Goal: Information Seeking & Learning: Learn about a topic

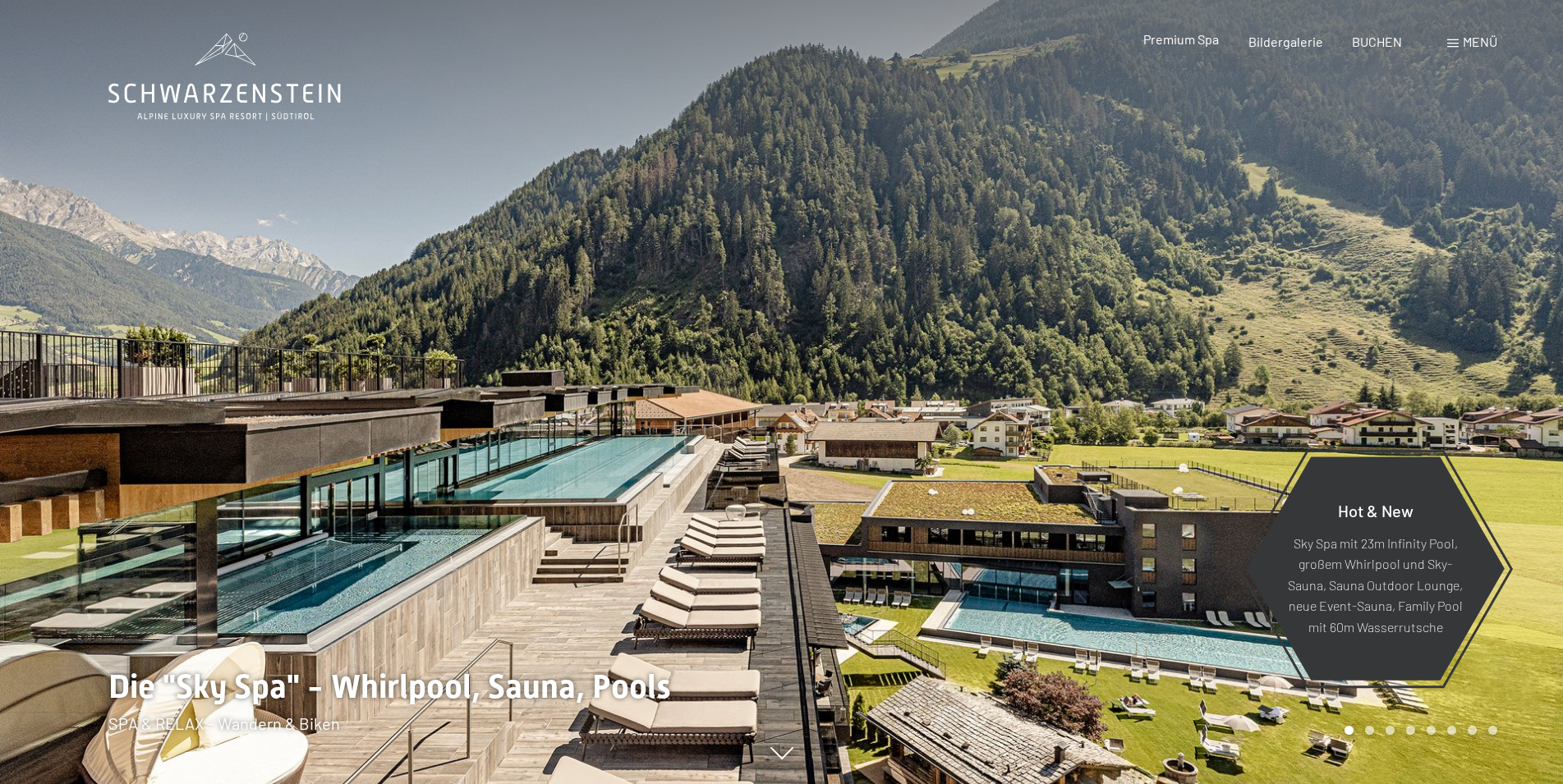
click at [1203, 40] on span "Premium Spa" at bounding box center [1181, 39] width 75 height 16
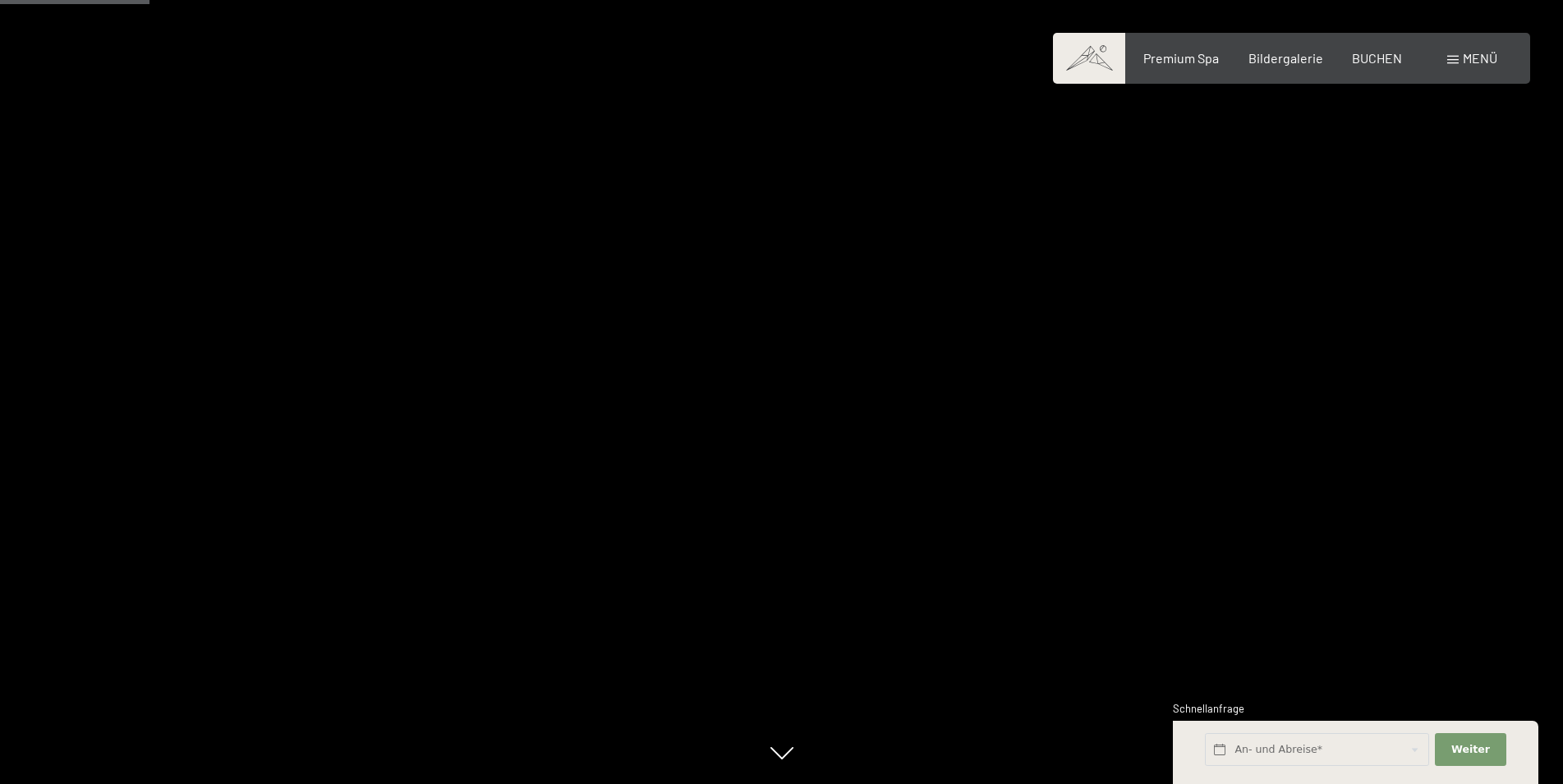
scroll to position [1172, 0]
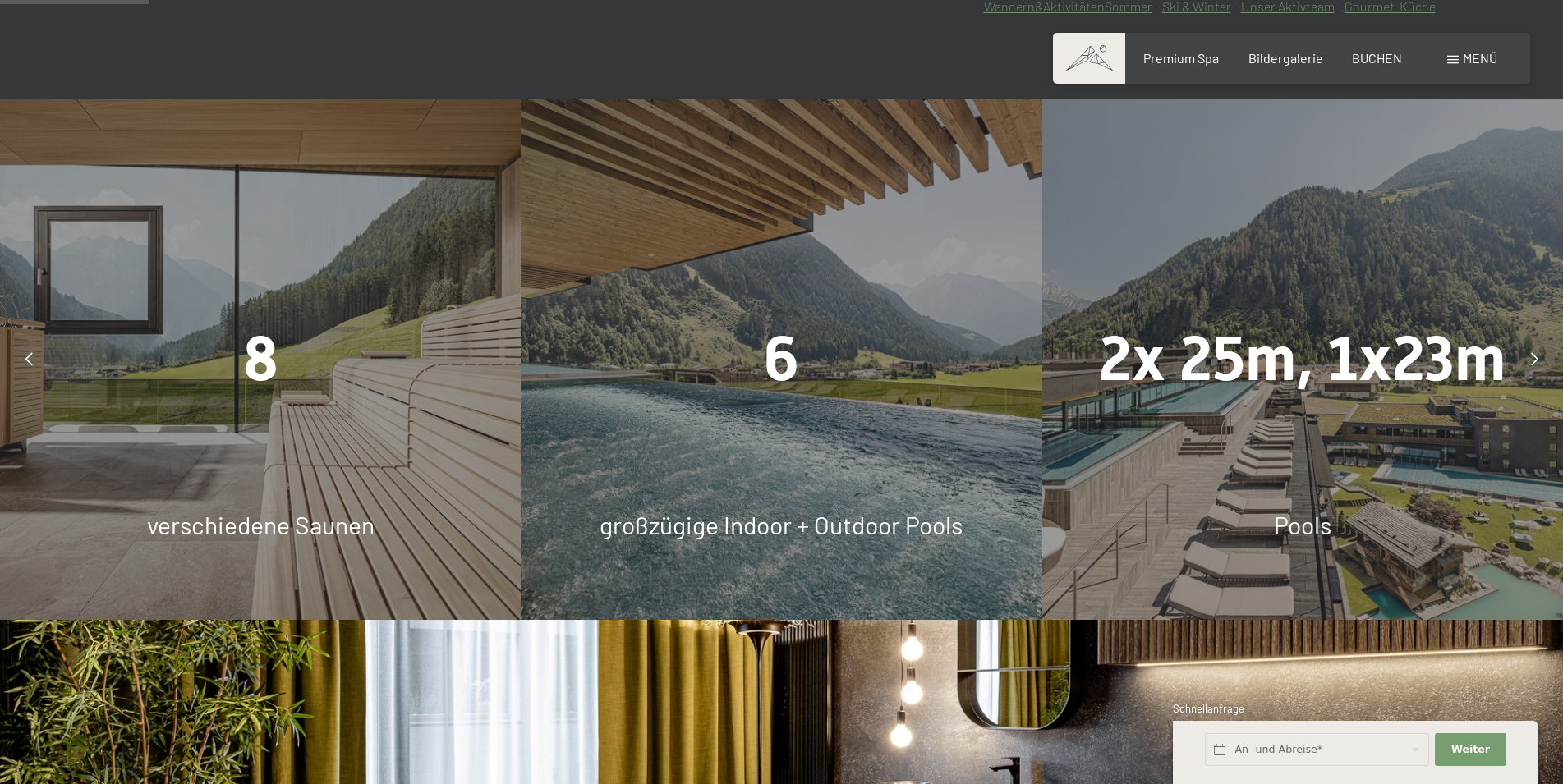
click at [825, 416] on div "6 großzügige Indoor + Outdoor Pools" at bounding box center [781, 358] width 521 height 521
click at [800, 524] on span "großzügige Indoor + Outdoor Pools" at bounding box center [781, 524] width 363 height 29
click at [782, 366] on span "6" at bounding box center [782, 358] width 35 height 73
click at [1531, 355] on icon at bounding box center [1535, 359] width 7 height 13
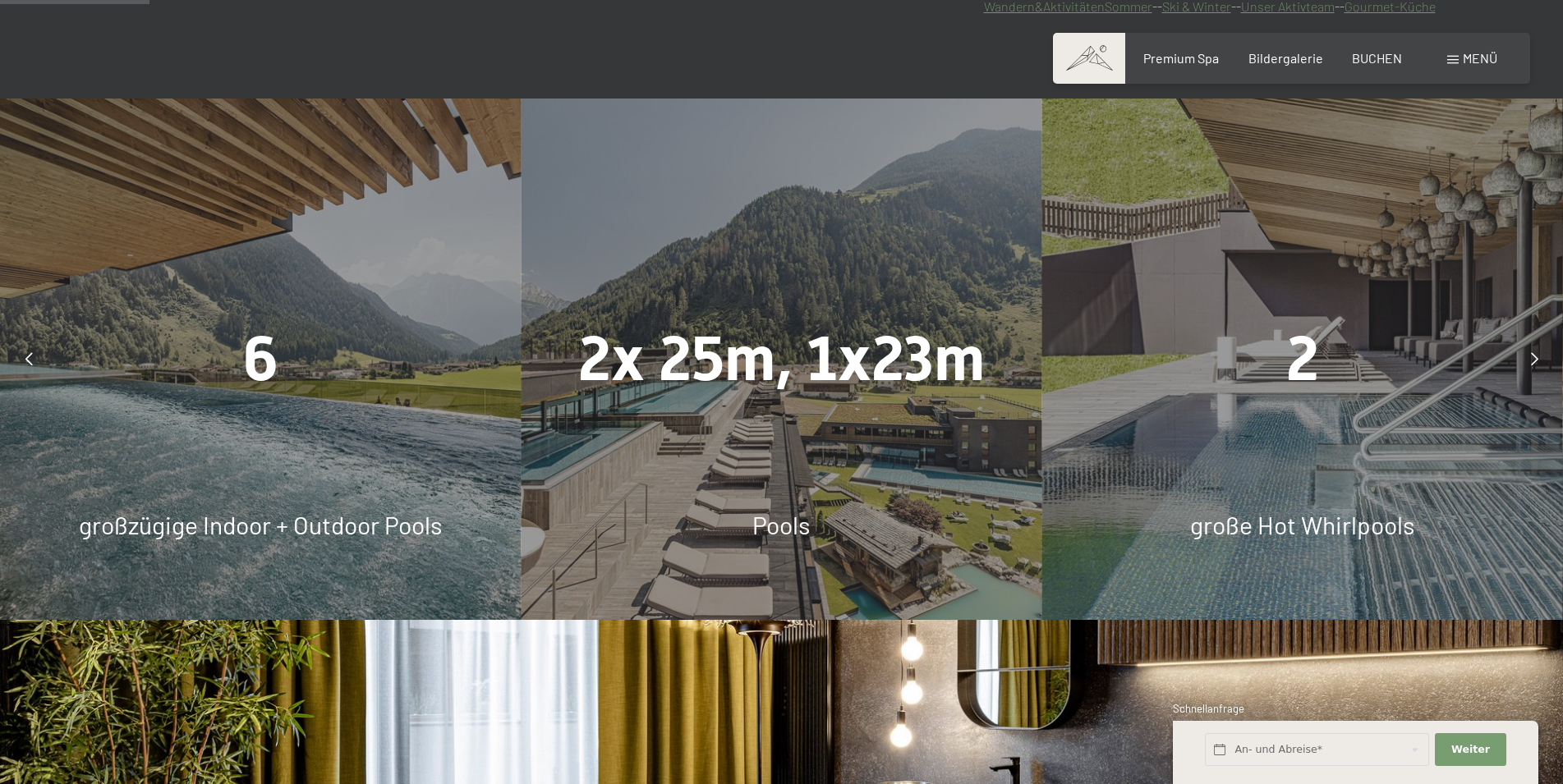
click at [1531, 355] on icon at bounding box center [1535, 359] width 7 height 13
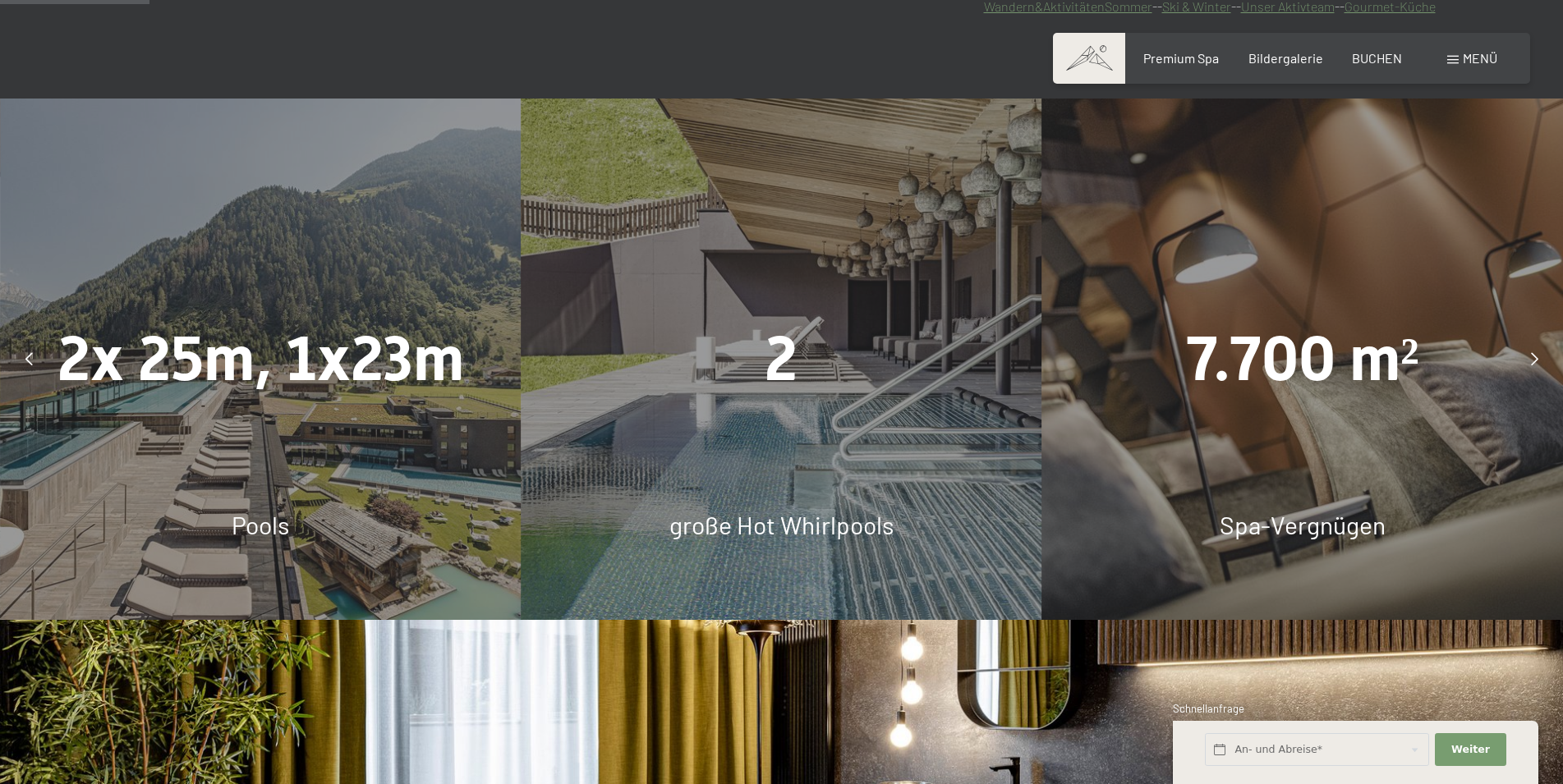
click at [1531, 355] on icon at bounding box center [1535, 359] width 7 height 13
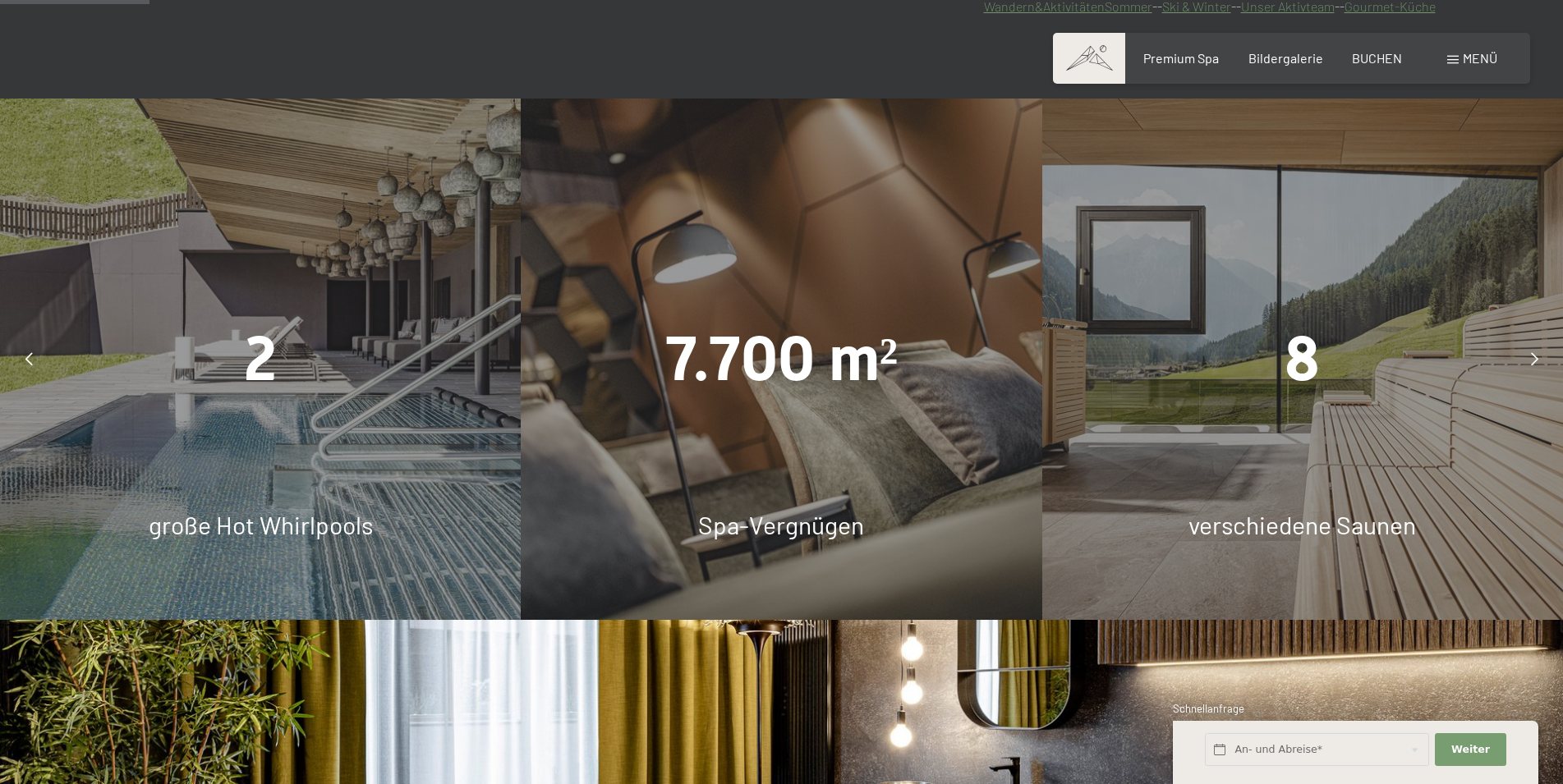
click at [1531, 355] on icon at bounding box center [1535, 359] width 7 height 13
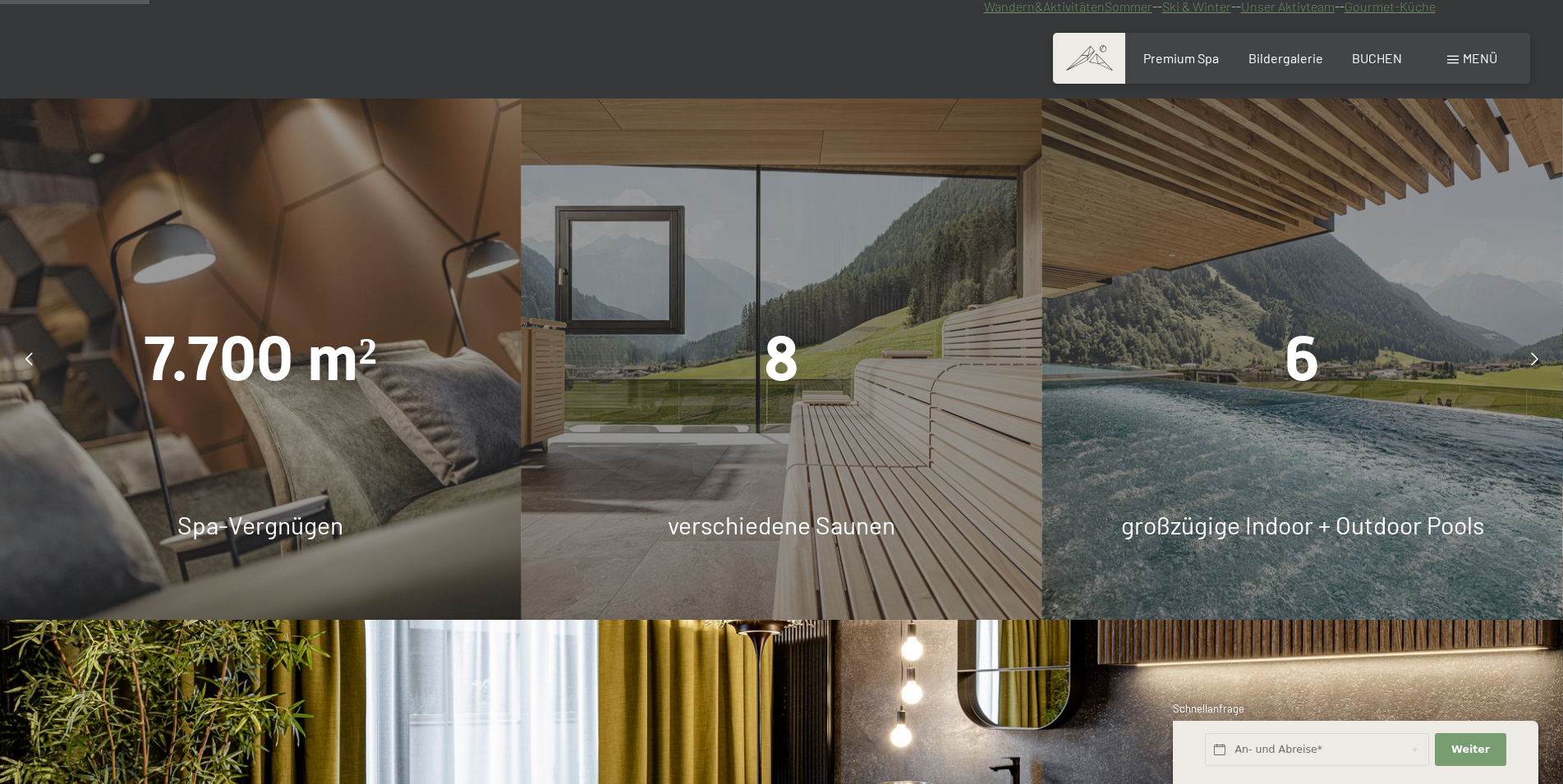
click at [1531, 355] on icon at bounding box center [1535, 359] width 7 height 13
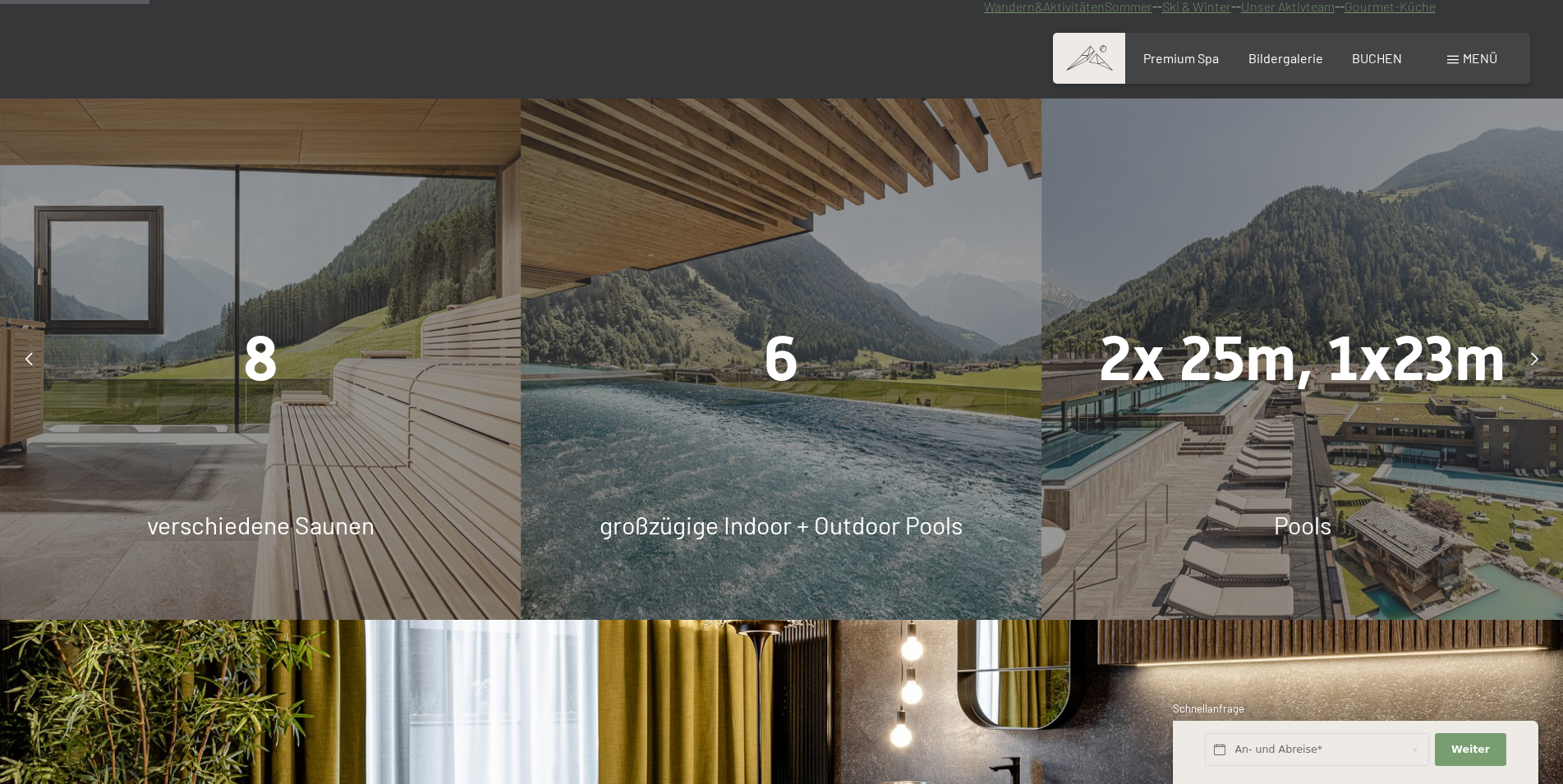
click at [1531, 355] on icon at bounding box center [1535, 359] width 7 height 13
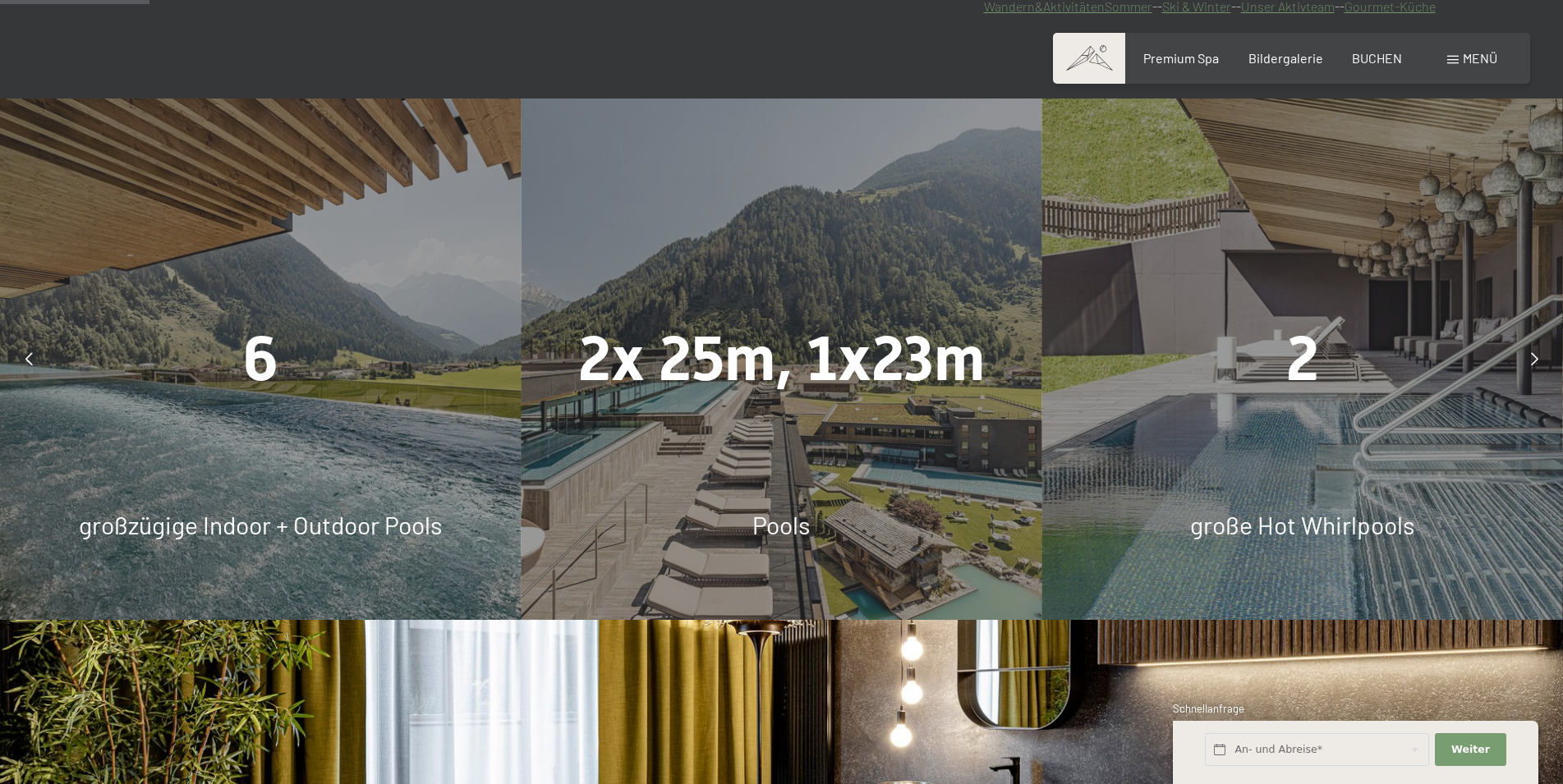
click at [1531, 355] on icon at bounding box center [1535, 359] width 7 height 13
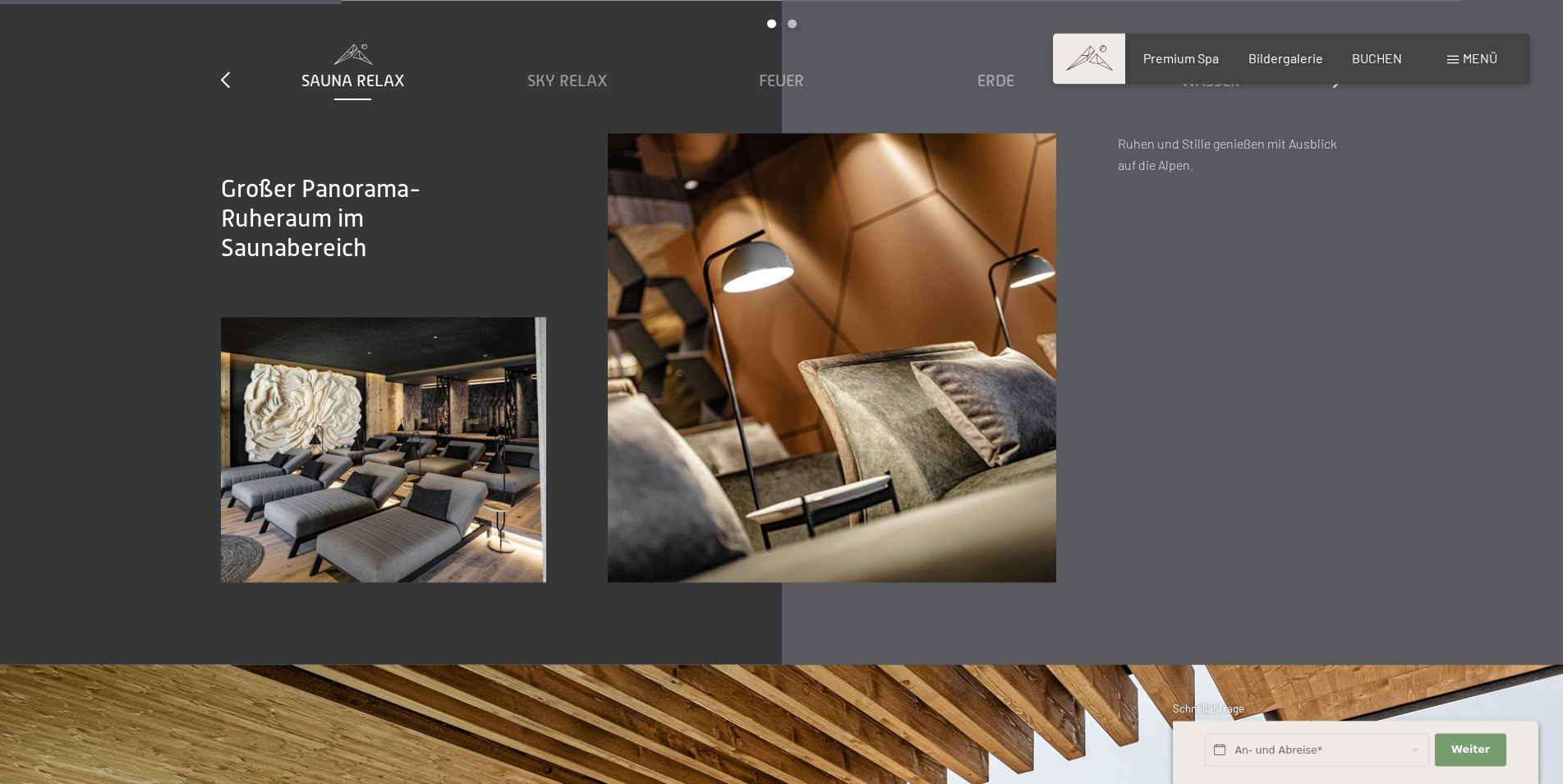
scroll to position [2345, 0]
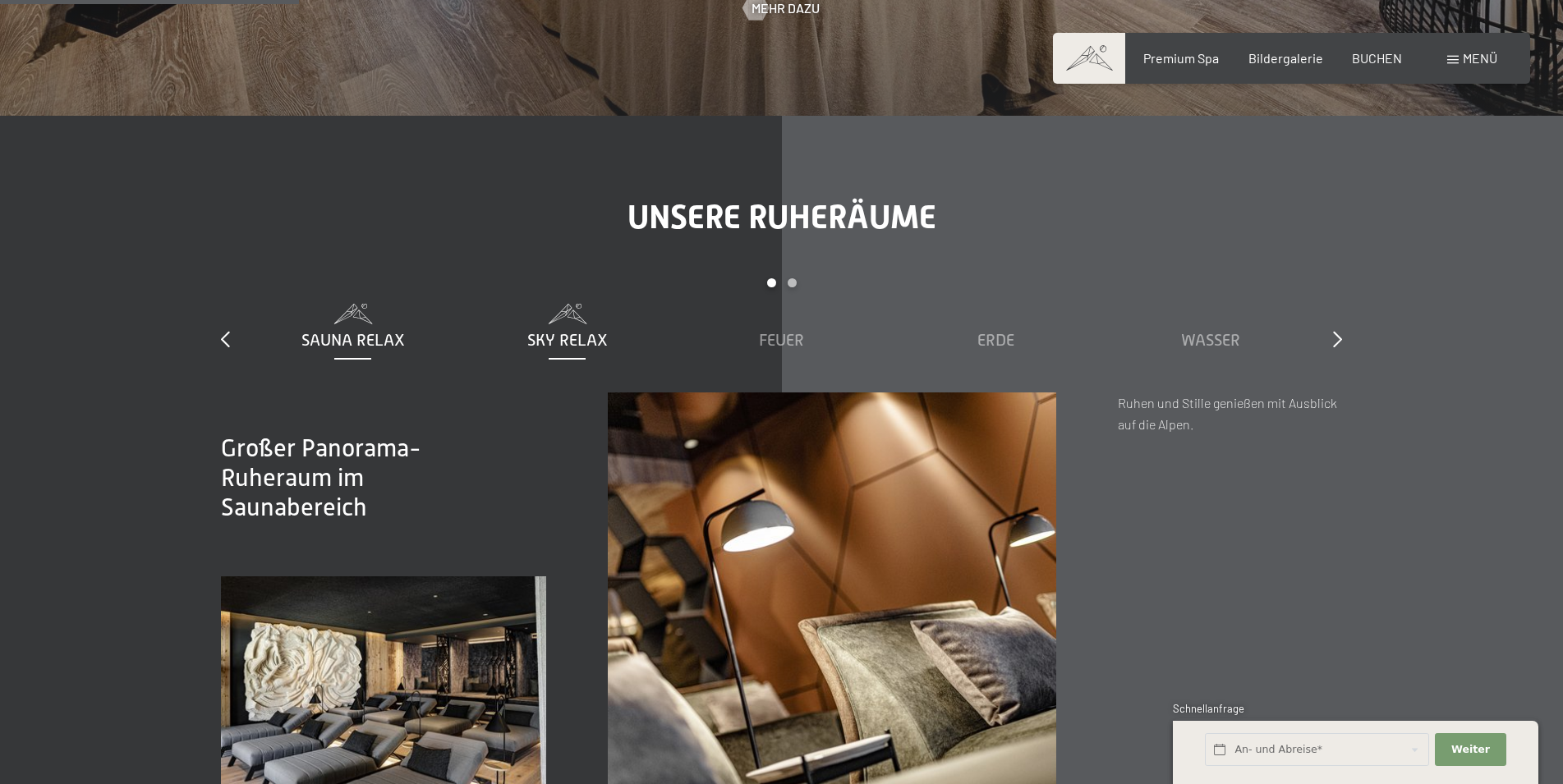
click at [552, 341] on span "Sky Relax" at bounding box center [568, 340] width 81 height 18
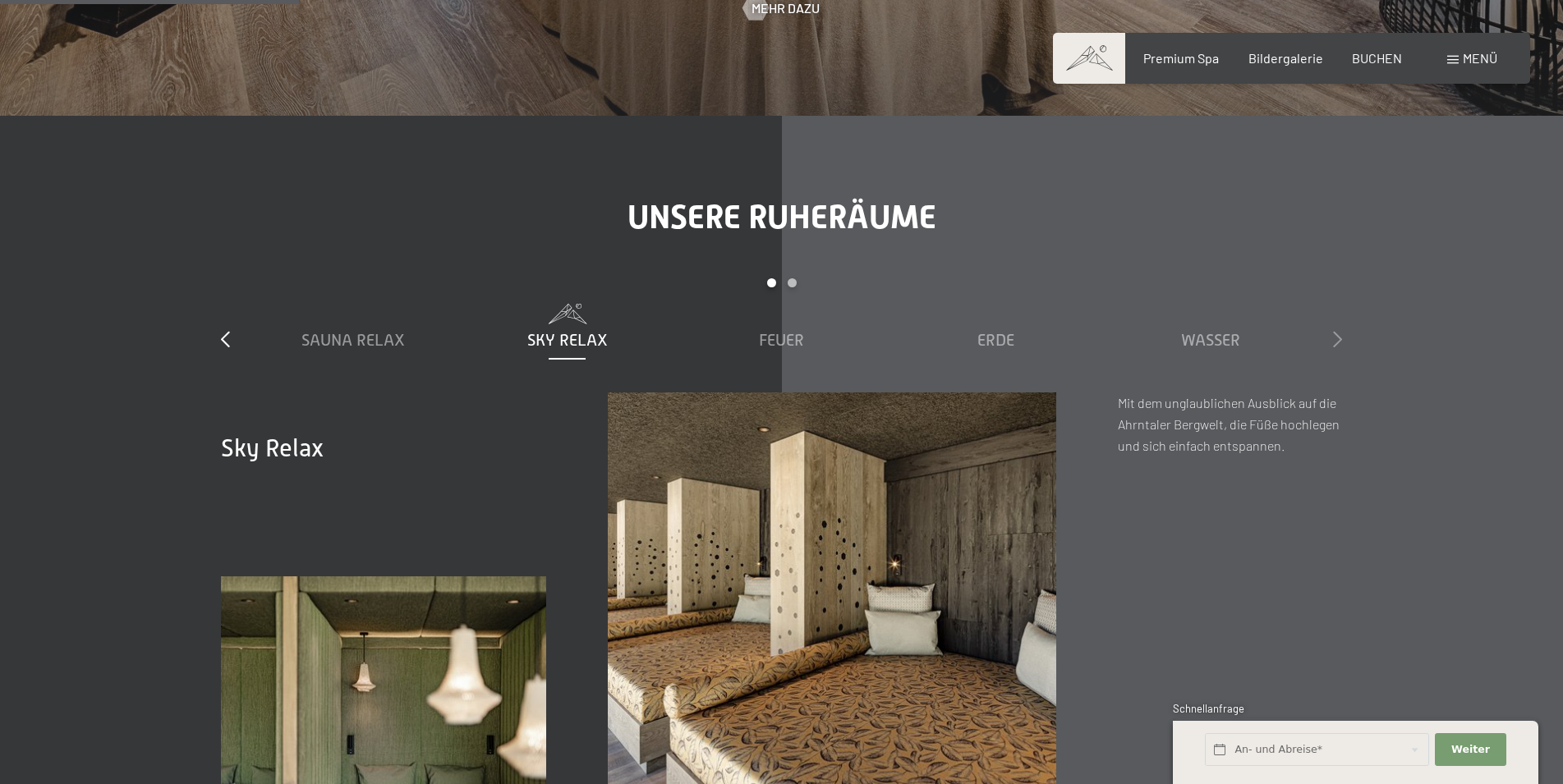
click at [1340, 333] on icon at bounding box center [1337, 339] width 9 height 17
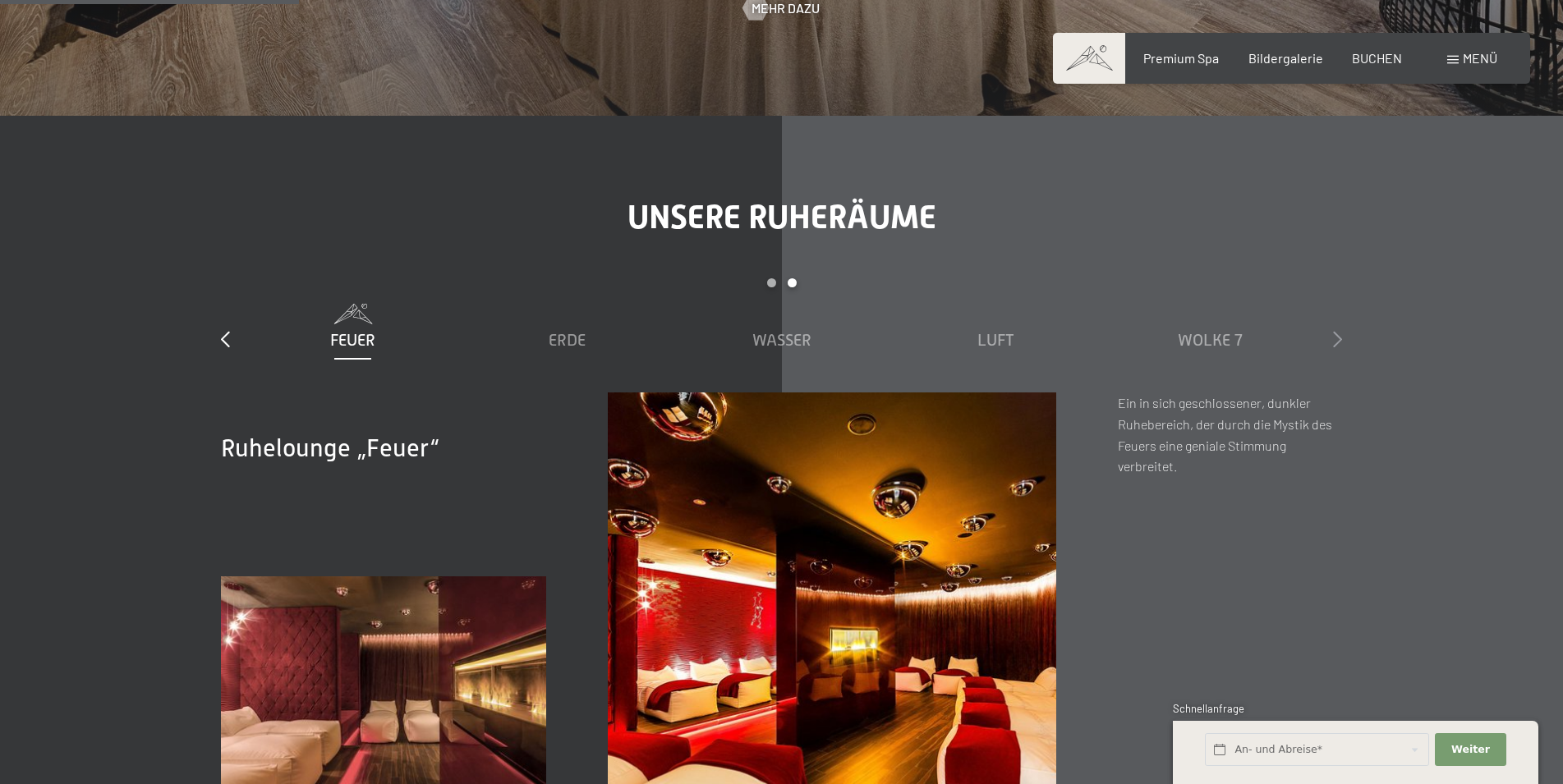
click at [1334, 336] on icon at bounding box center [1337, 339] width 9 height 17
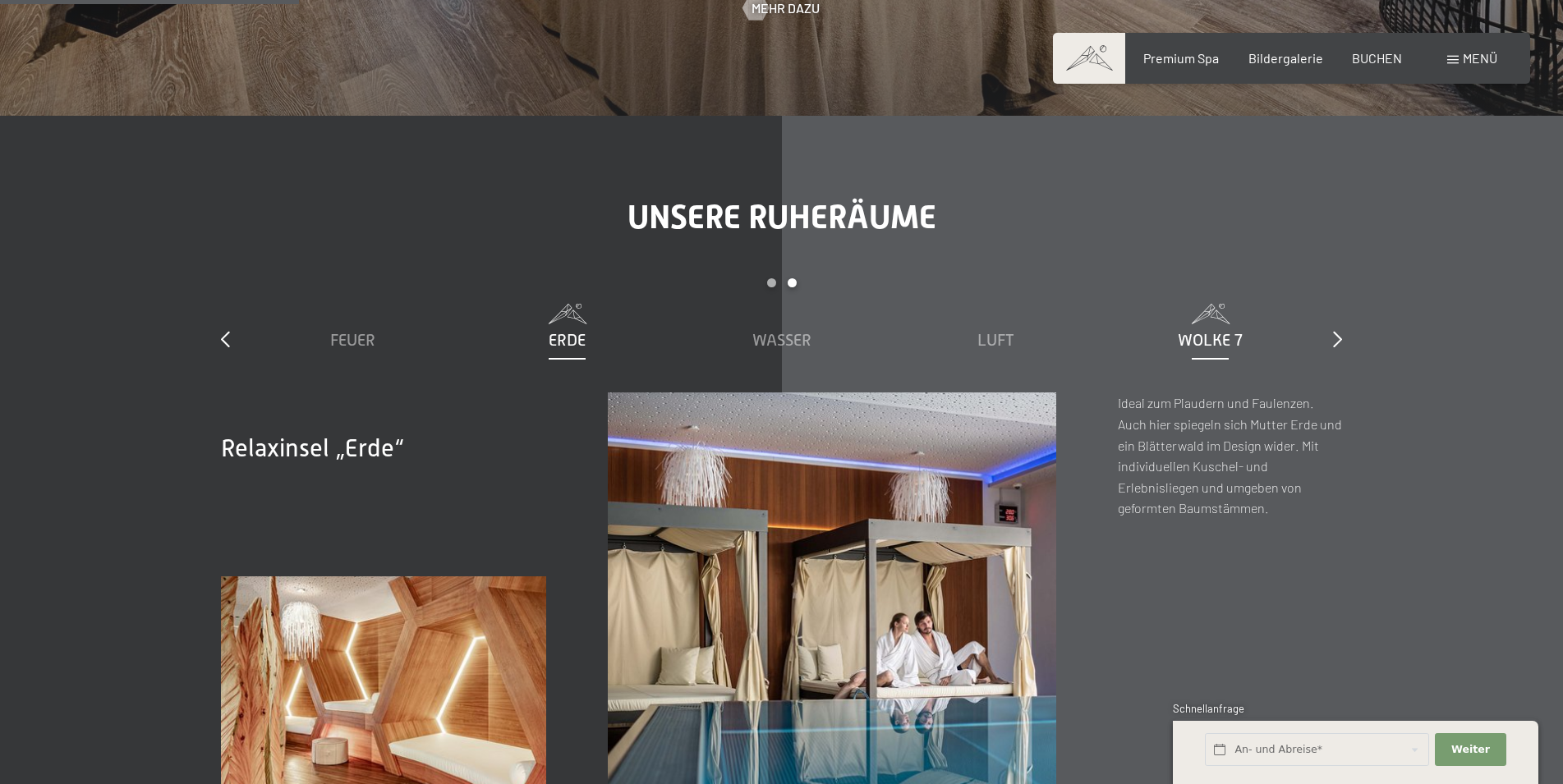
click at [1221, 335] on span "Wolke 7" at bounding box center [1209, 340] width 65 height 18
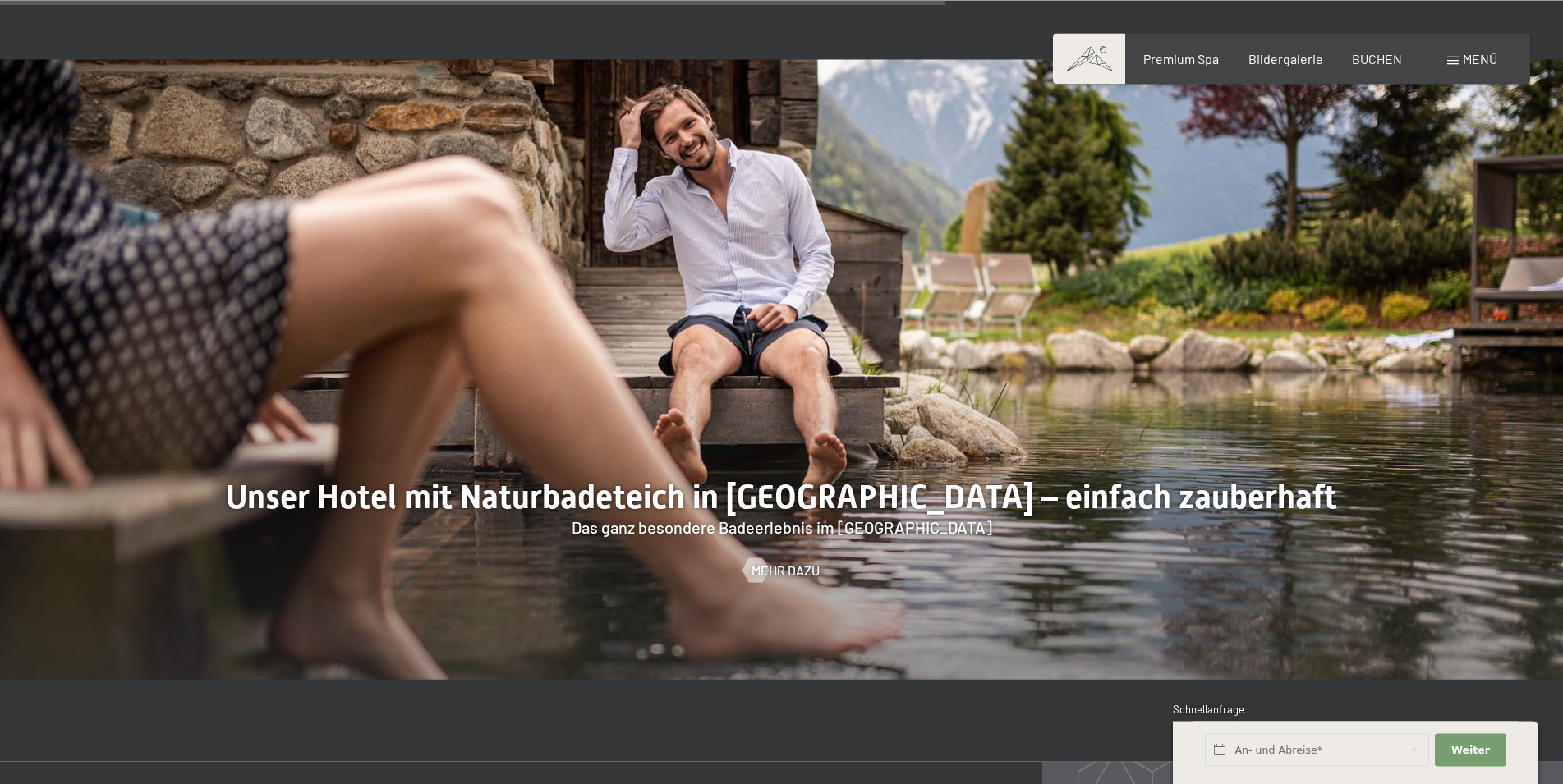
scroll to position [6950, 0]
